Goal: Task Accomplishment & Management: Use online tool/utility

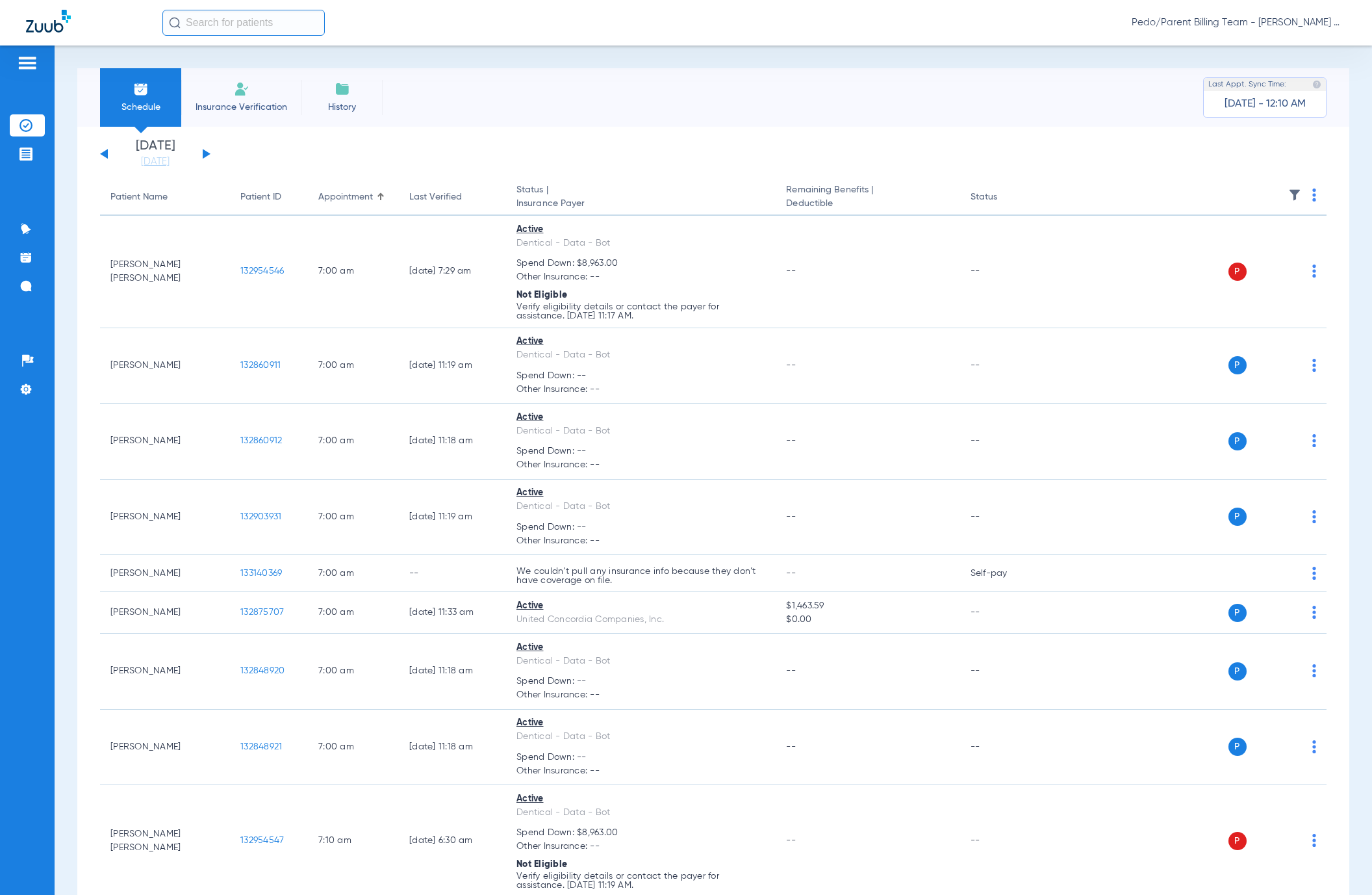
click at [1290, 22] on span "Pedo/Parent Billing Team - [PERSON_NAME] Mesa - Pedo | The Super Dentists" at bounding box center [1239, 22] width 215 height 13
click at [1299, 46] on span "Account Selection" at bounding box center [1298, 46] width 73 height 9
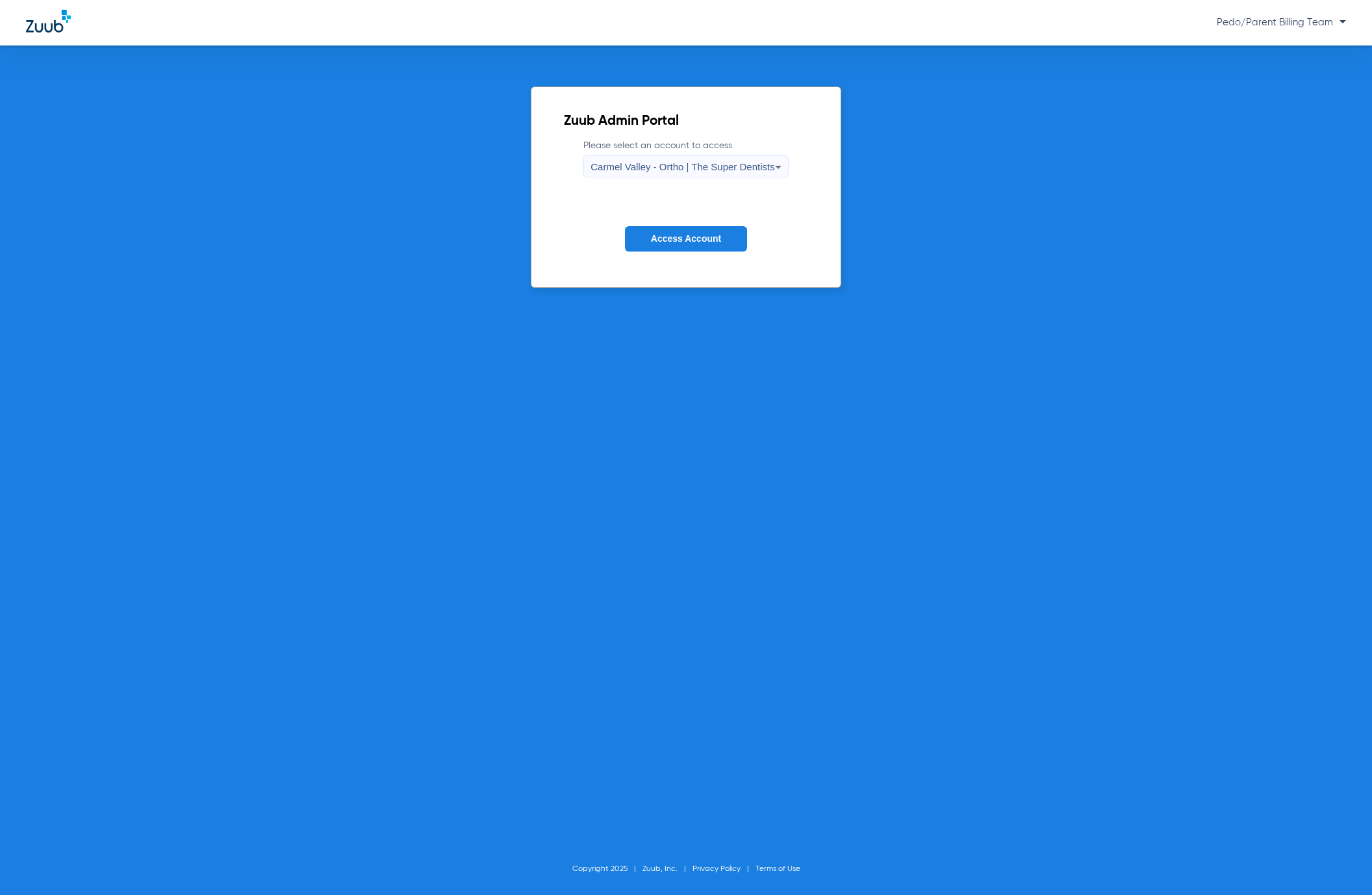
click at [731, 160] on div "Carmel Valley - Ortho | The Super Dentists" at bounding box center [683, 167] width 184 height 22
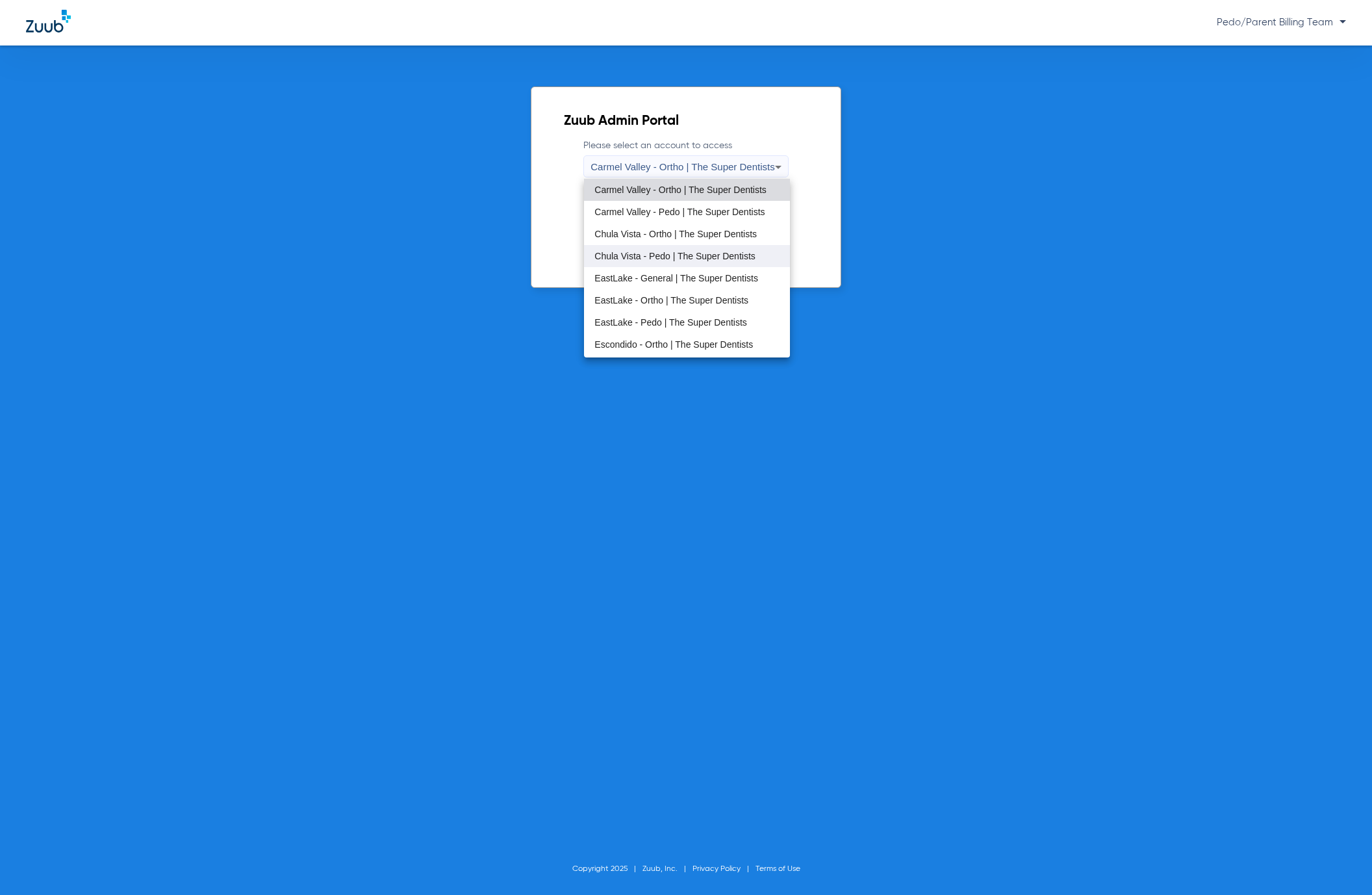
click at [632, 251] on span "Chula Vista - Pedo | The Super Dentists" at bounding box center [675, 255] width 160 height 9
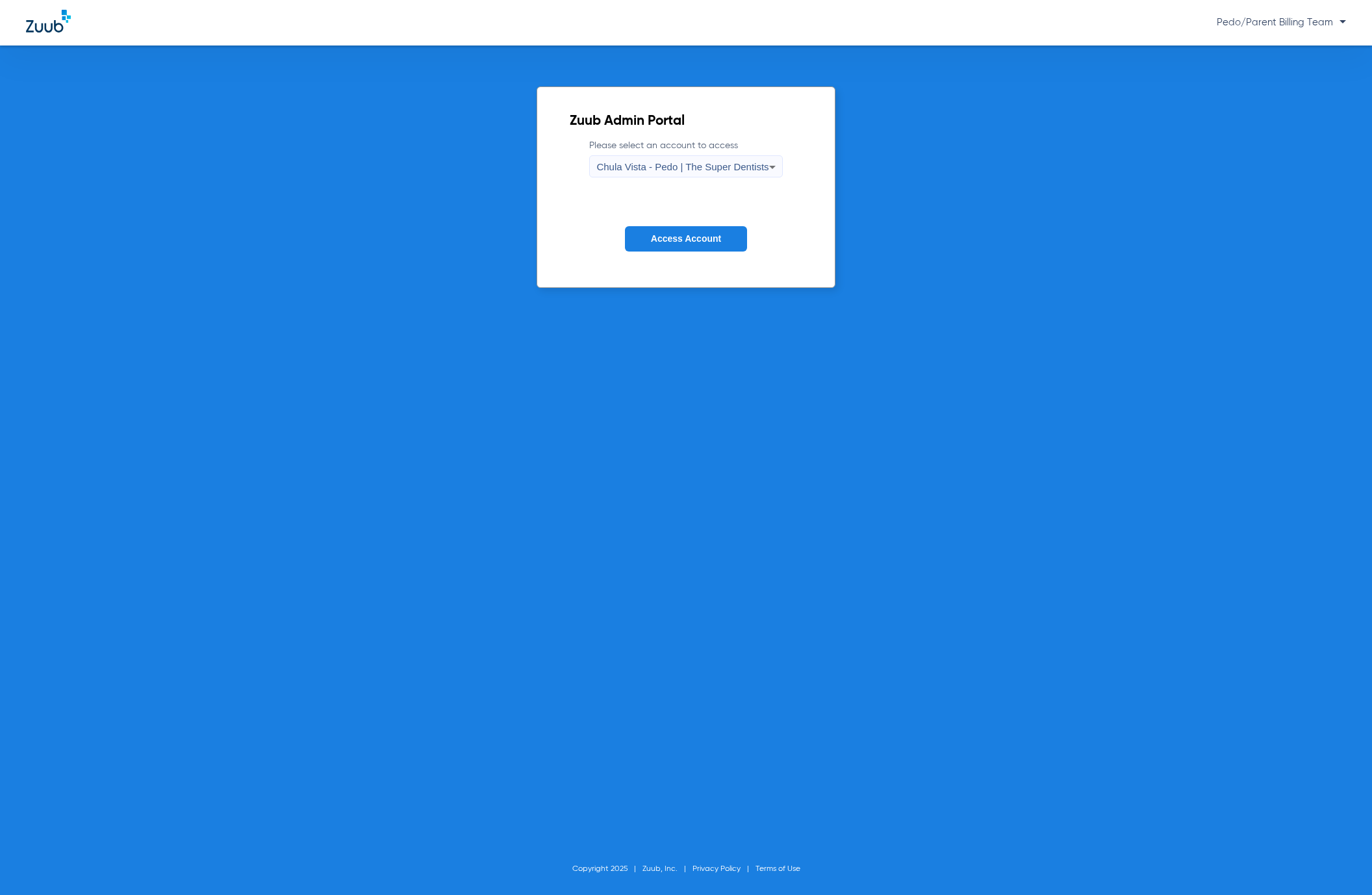
click at [652, 235] on span "Access Account" at bounding box center [686, 238] width 70 height 10
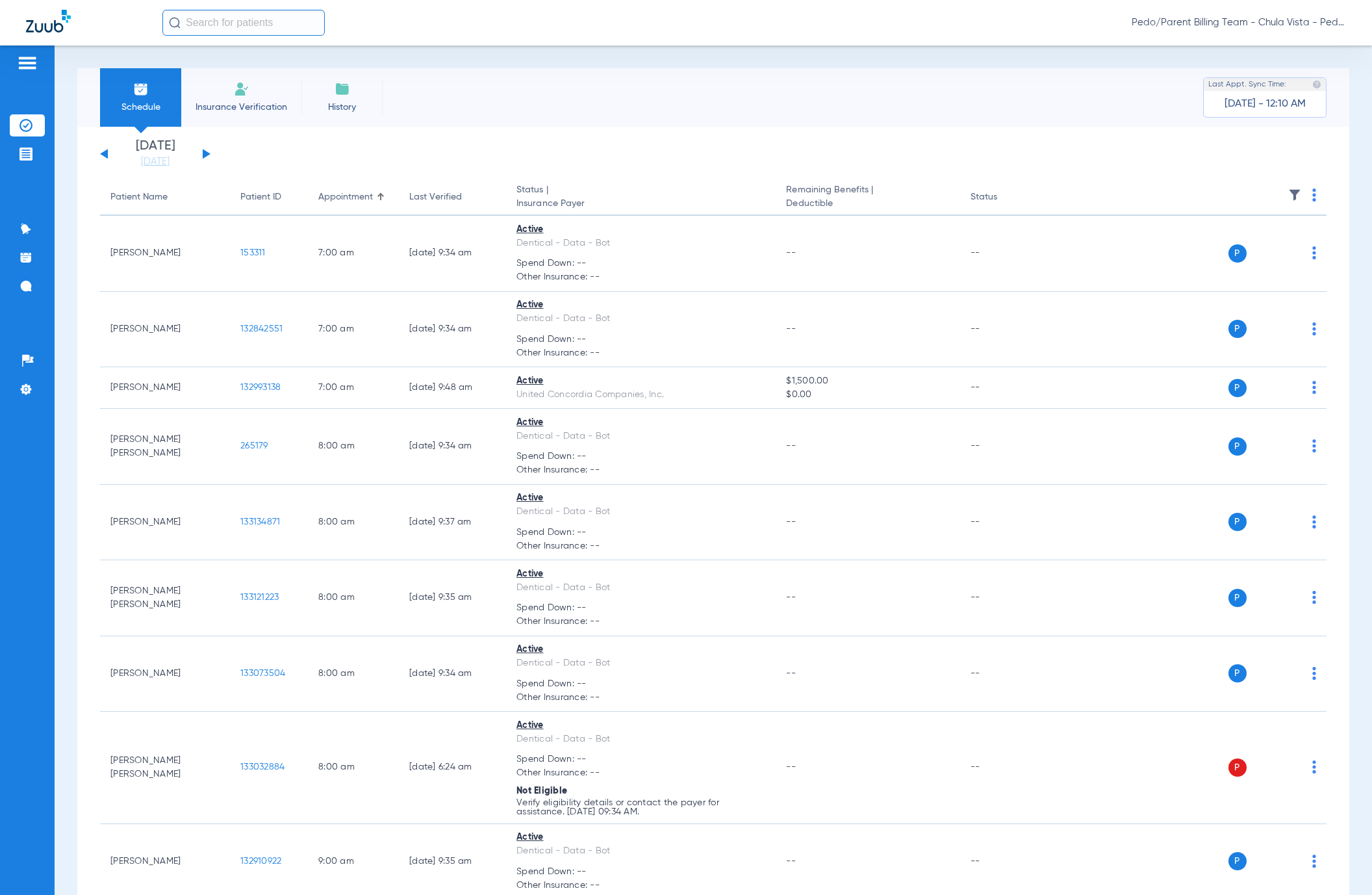
click at [205, 151] on button at bounding box center [207, 154] width 8 height 10
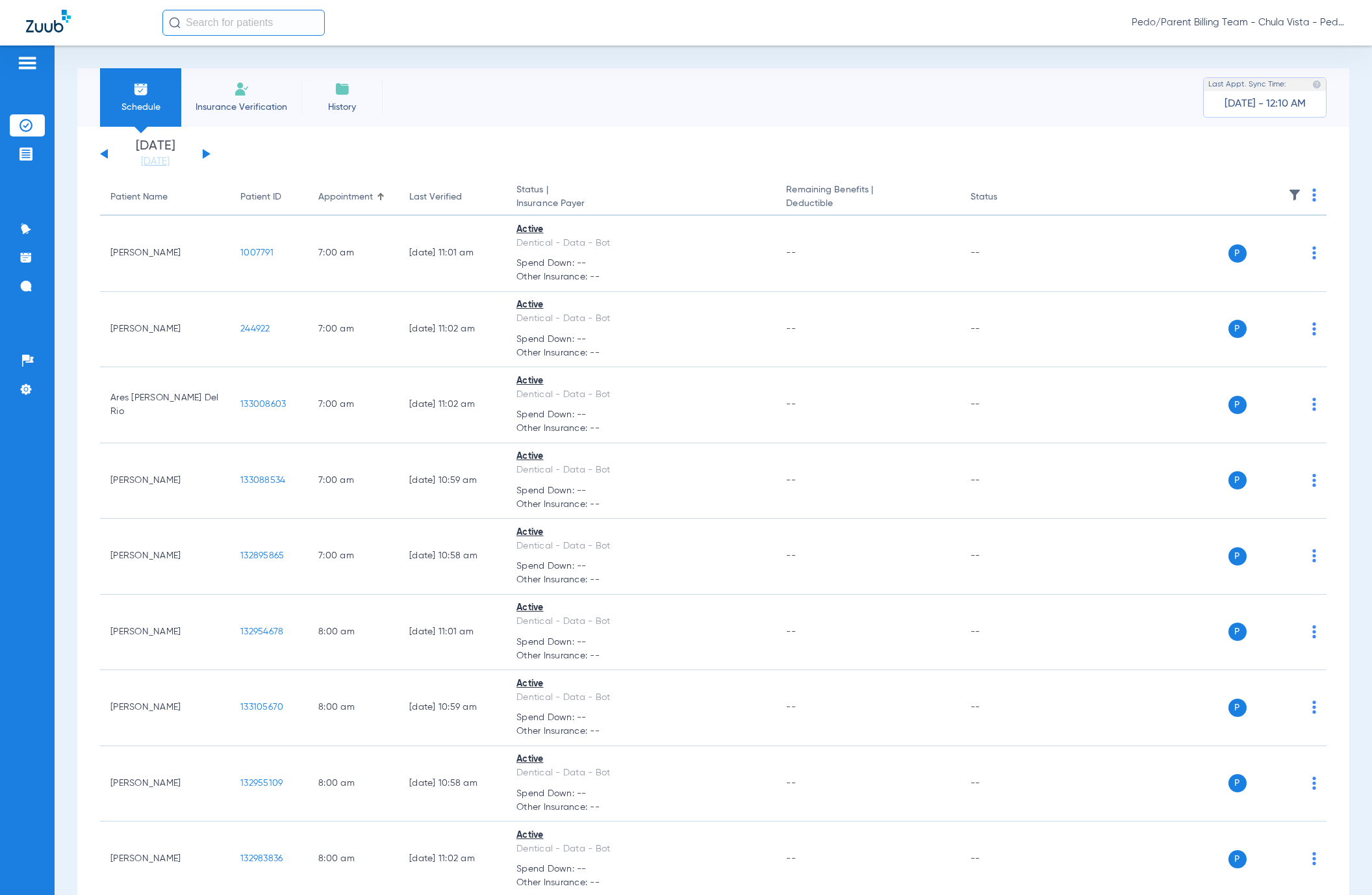
click at [1313, 191] on img at bounding box center [1314, 195] width 4 height 13
click at [1214, 247] on span "Verify All" at bounding box center [1250, 246] width 81 height 9
